Goal: Check status: Check status

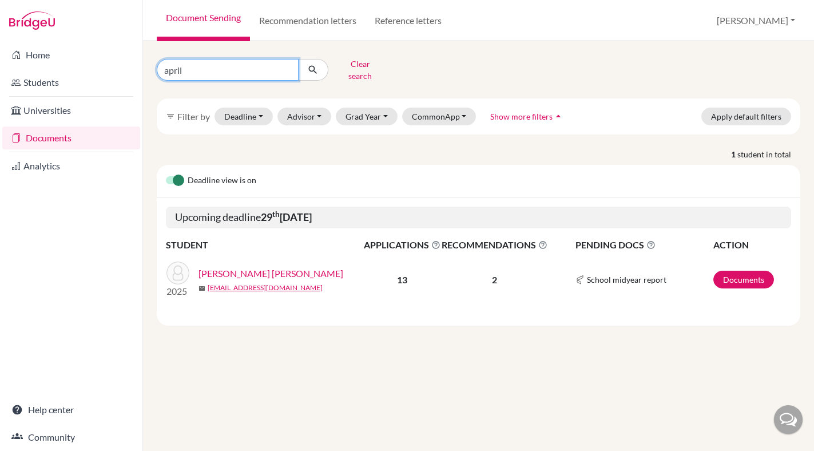
drag, startPoint x: 210, startPoint y: 68, endPoint x: 142, endPoint y: 65, distance: 68.1
click at [143, 65] on div "april Clear search filter_list Filter by Deadline - Select a date range Or doub…" at bounding box center [478, 246] width 671 height 410
type input "[PERSON_NAME]"
click button "submit" at bounding box center [313, 70] width 30 height 22
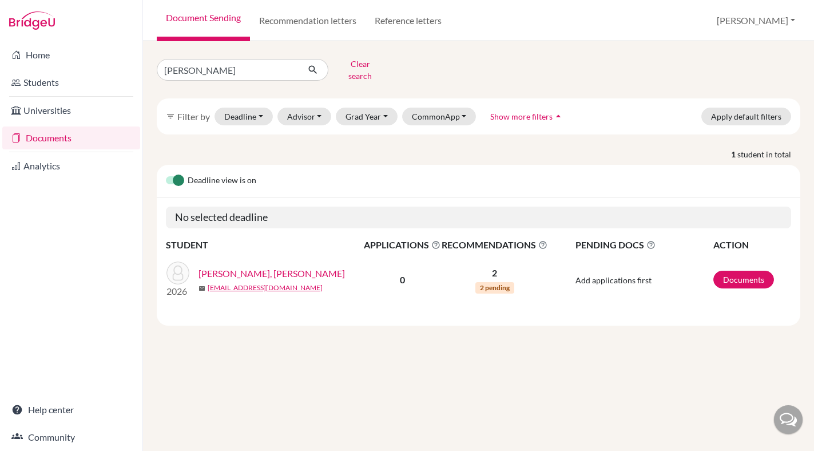
click at [265, 267] on link "[PERSON_NAME], [PERSON_NAME]" at bounding box center [272, 274] width 146 height 14
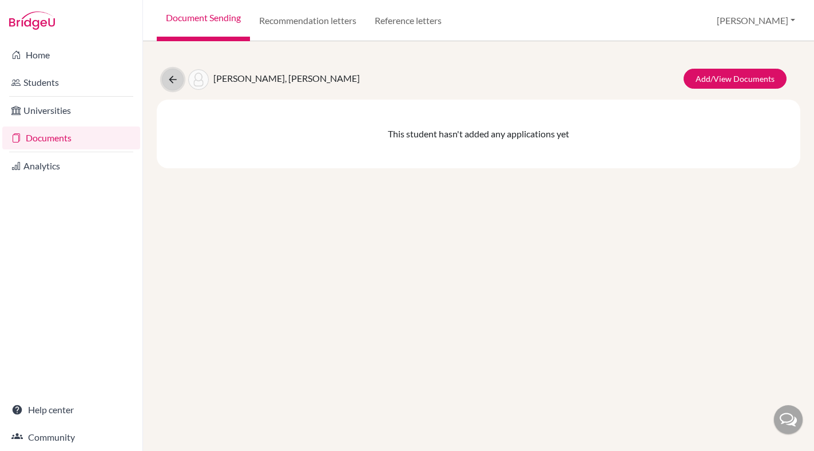
click at [173, 83] on icon at bounding box center [172, 79] width 11 height 11
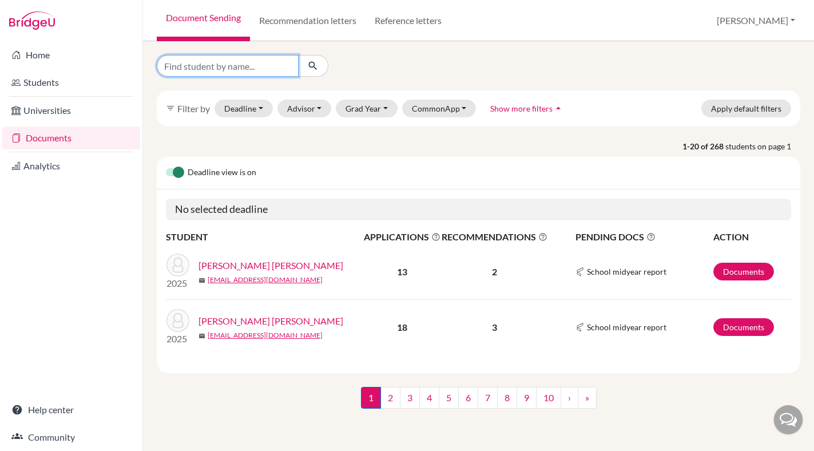
click at [228, 75] on input "Find student by name..." at bounding box center [228, 66] width 142 height 22
type input "[PERSON_NAME]"
click button "submit" at bounding box center [313, 66] width 30 height 22
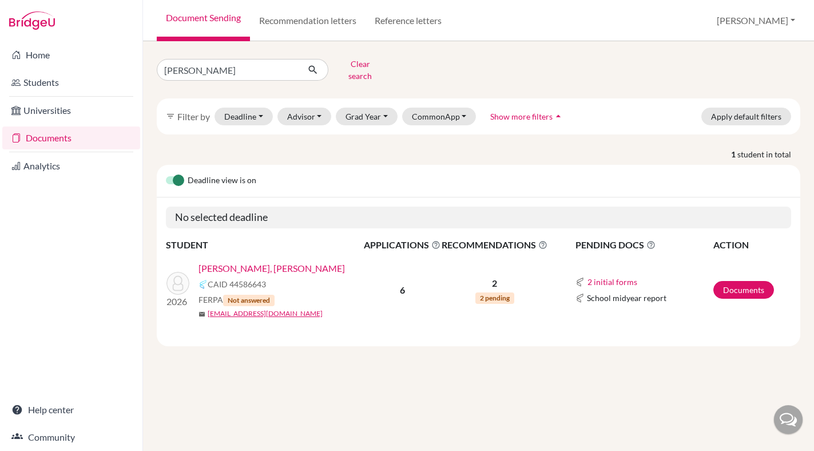
click at [287, 263] on link "[PERSON_NAME], [PERSON_NAME]" at bounding box center [272, 268] width 146 height 14
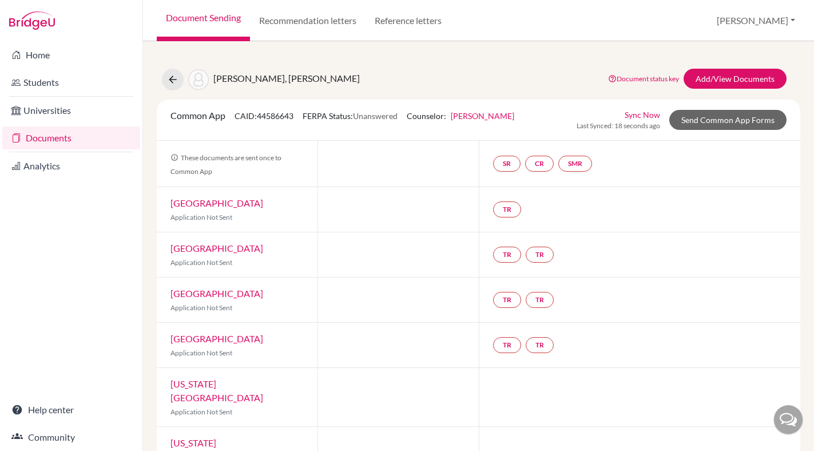
scroll to position [21, 0]
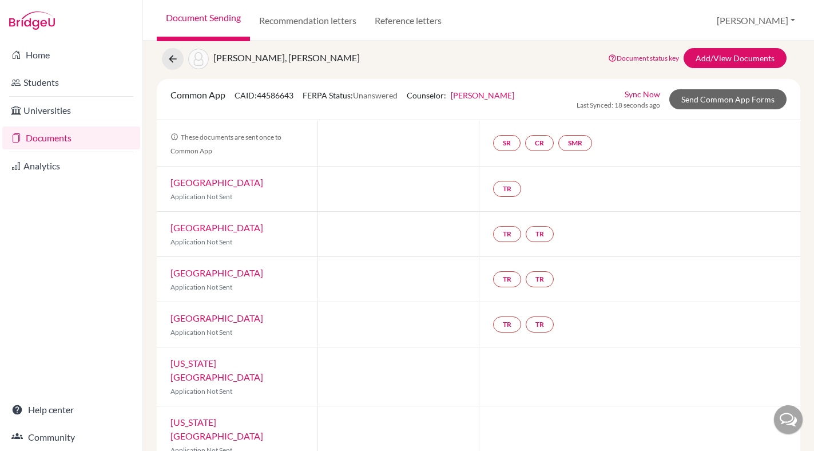
drag, startPoint x: 307, startPoint y: 358, endPoint x: 168, endPoint y: 364, distance: 139.2
click at [167, 364] on div "North Carolina State University Application Not Sent" at bounding box center [237, 376] width 161 height 58
copy link "North Carolina State University"
